Goal: Find specific page/section: Find specific page/section

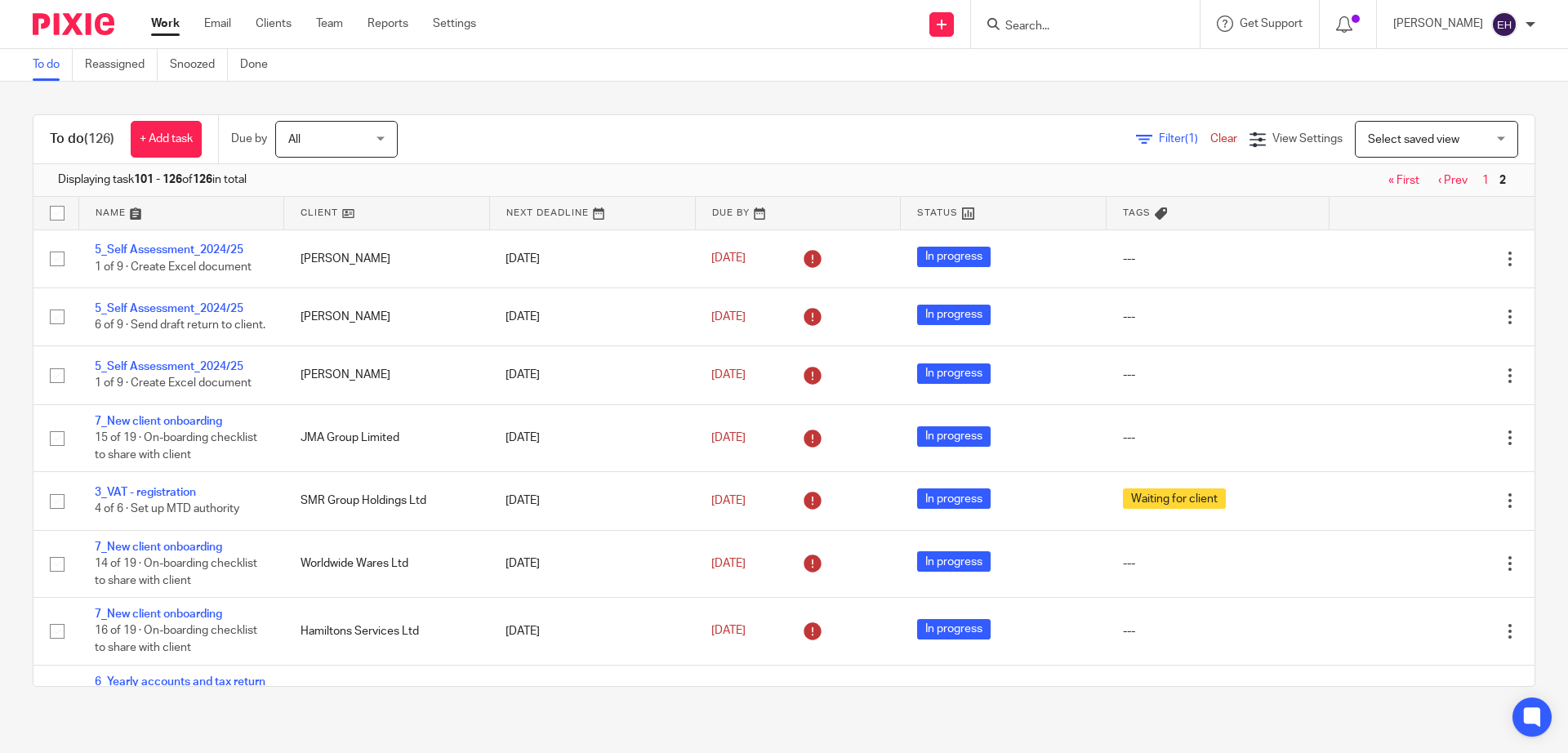
scroll to position [519, 0]
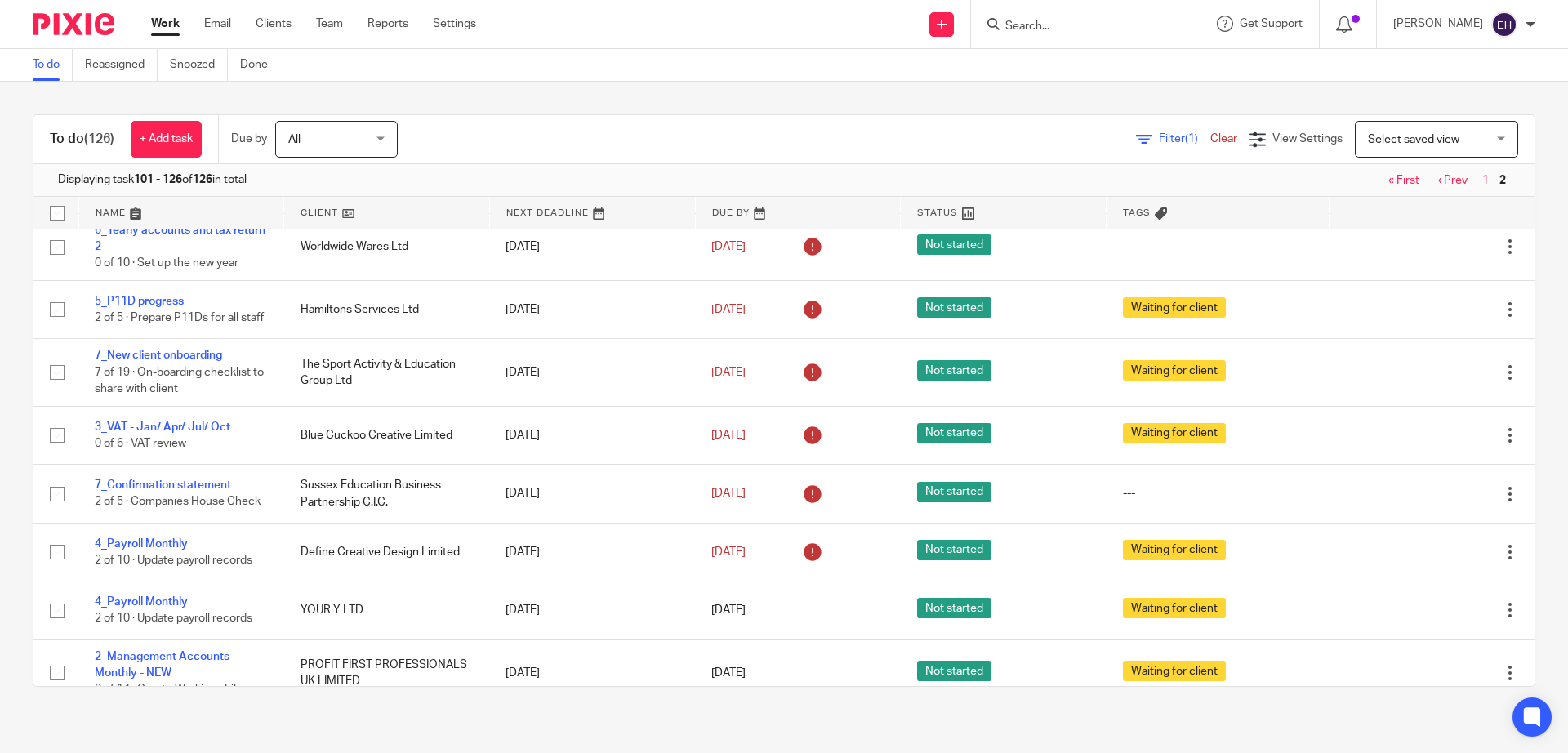
click at [1064, 29] on input "Search" at bounding box center [1078, 27] width 147 height 15
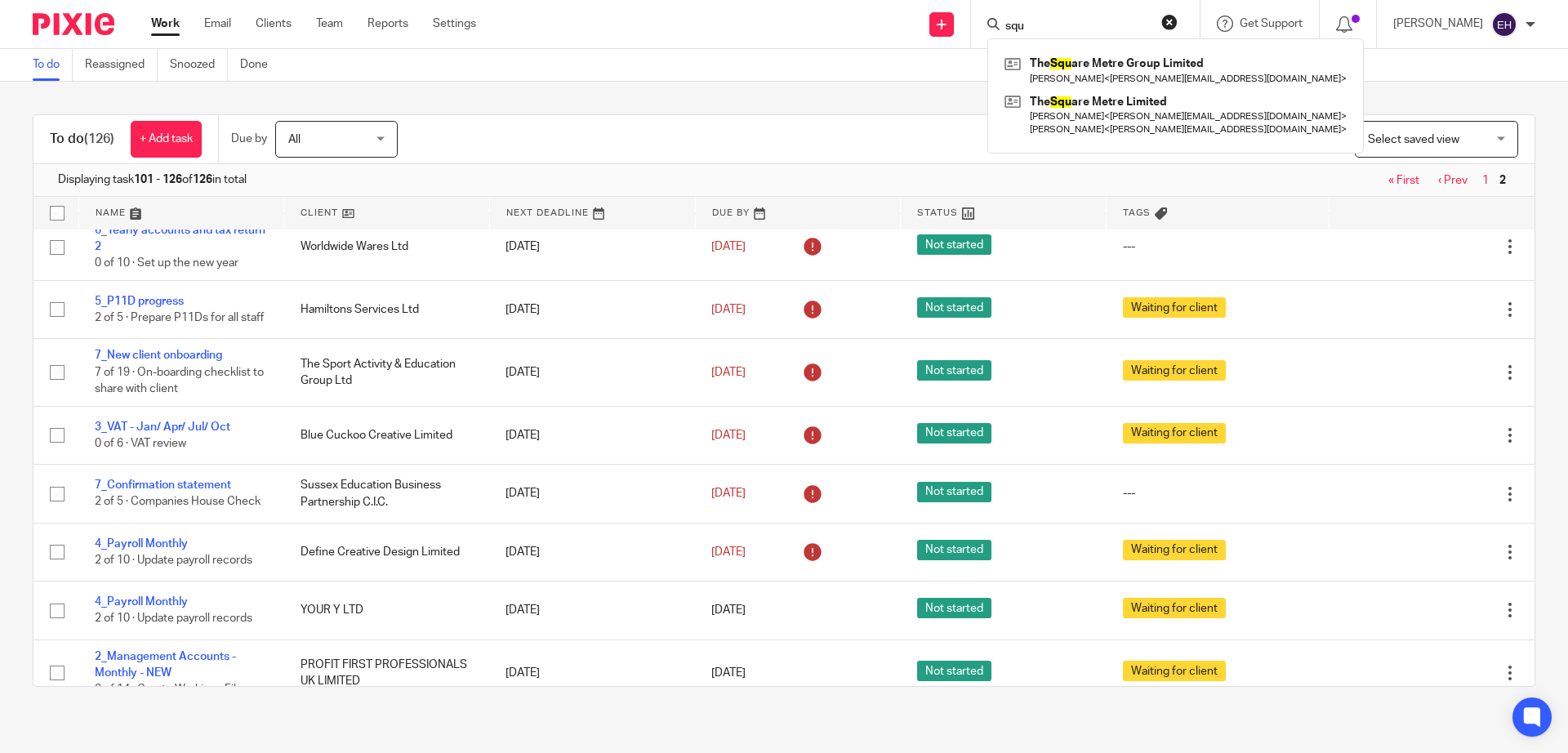
type input "squa"
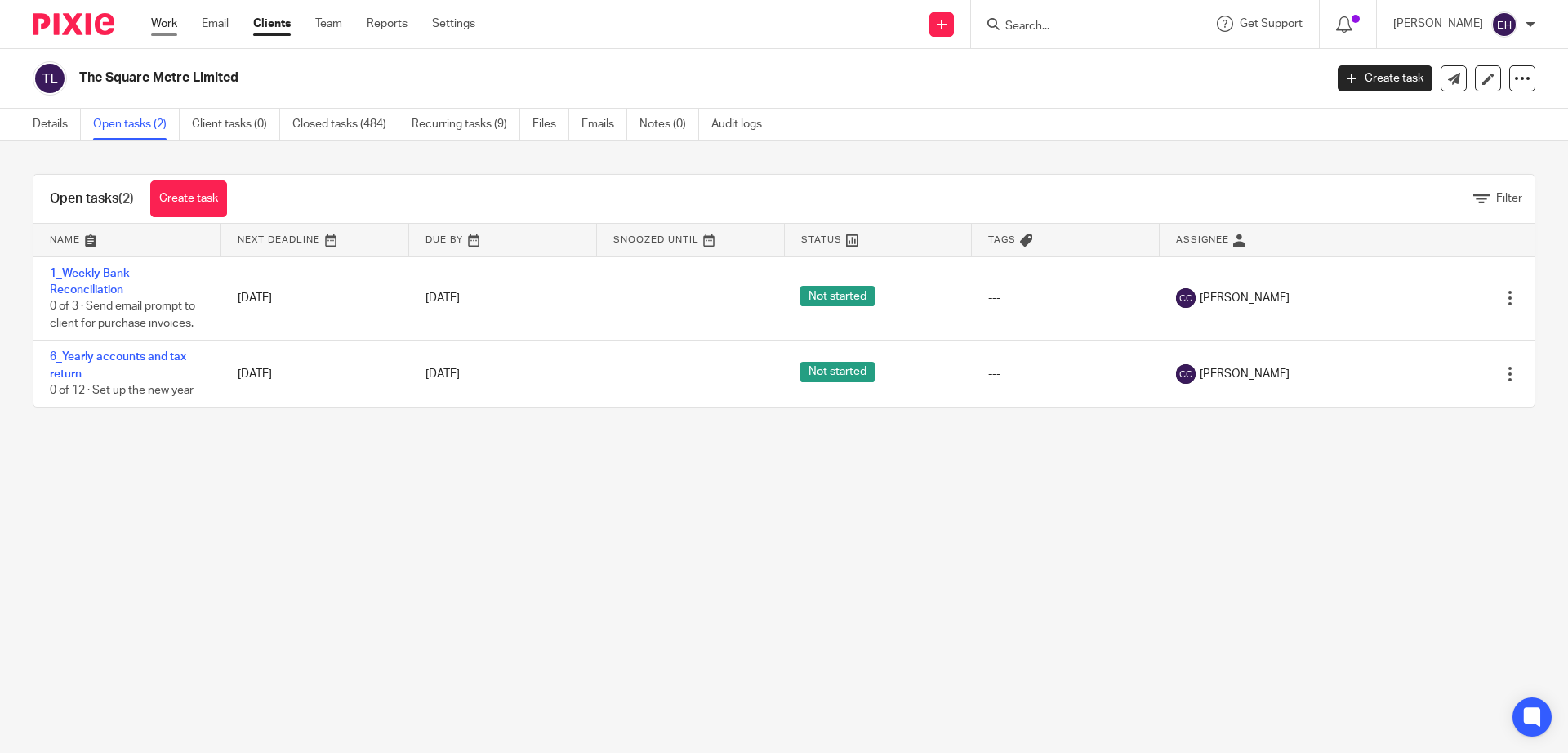
click at [162, 18] on link "Work" at bounding box center [164, 24] width 26 height 17
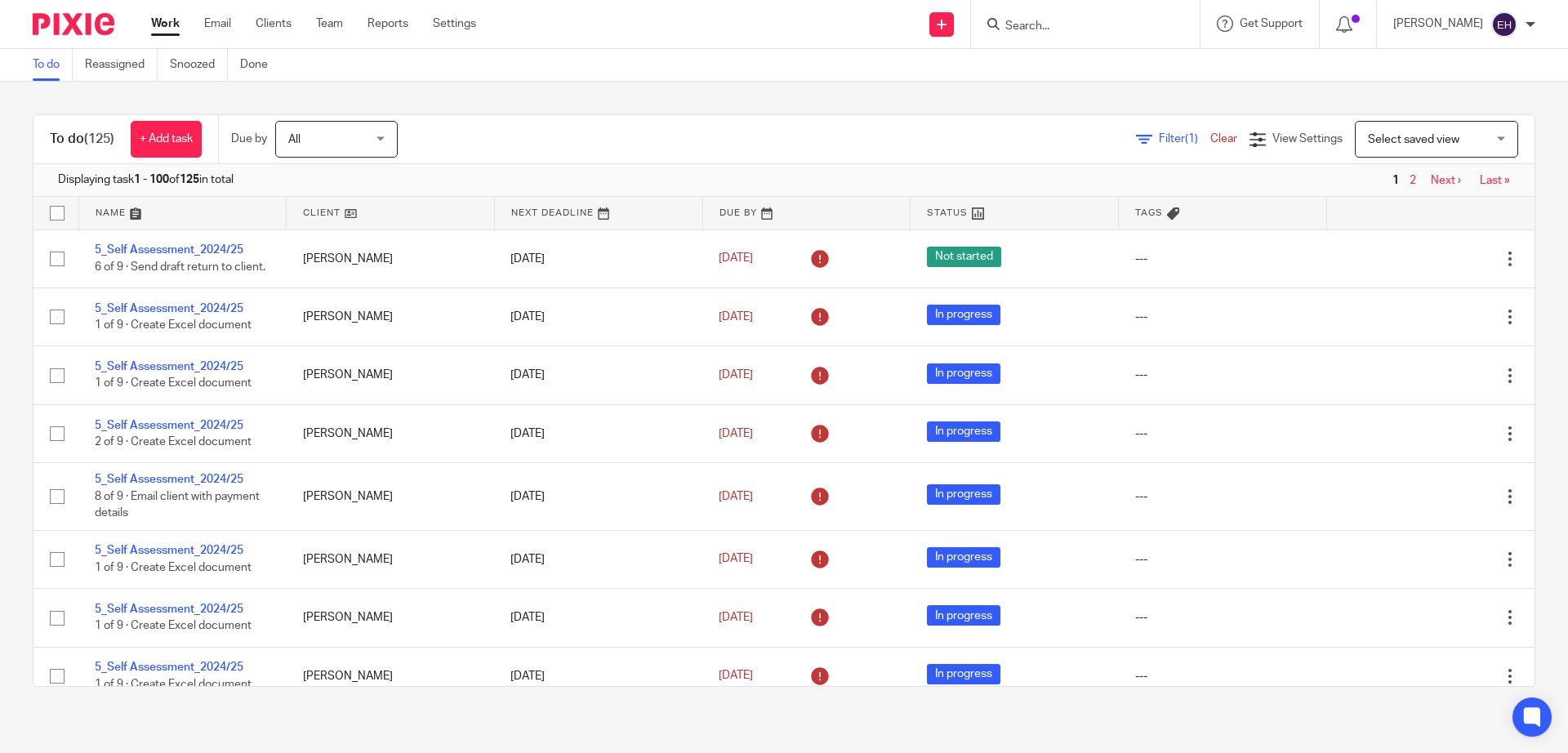
click at [914, 143] on div "Filter (1) Clear View Settings View Settings (1) Filters Clear Save Manage save…" at bounding box center [981, 139] width 1109 height 36
click at [928, 131] on div "Filter (1) Clear View Settings View Settings (1) Filters Clear Save Manage save…" at bounding box center [981, 139] width 1109 height 36
click at [929, 130] on div "Filter (1) Clear View Settings View Settings (1) Filters Clear Save Manage save…" at bounding box center [981, 139] width 1109 height 36
click at [932, 128] on div "Filter (1) Clear View Settings View Settings (1) Filters Clear Save Manage save…" at bounding box center [981, 139] width 1109 height 36
